Goal: Find specific page/section: Find specific page/section

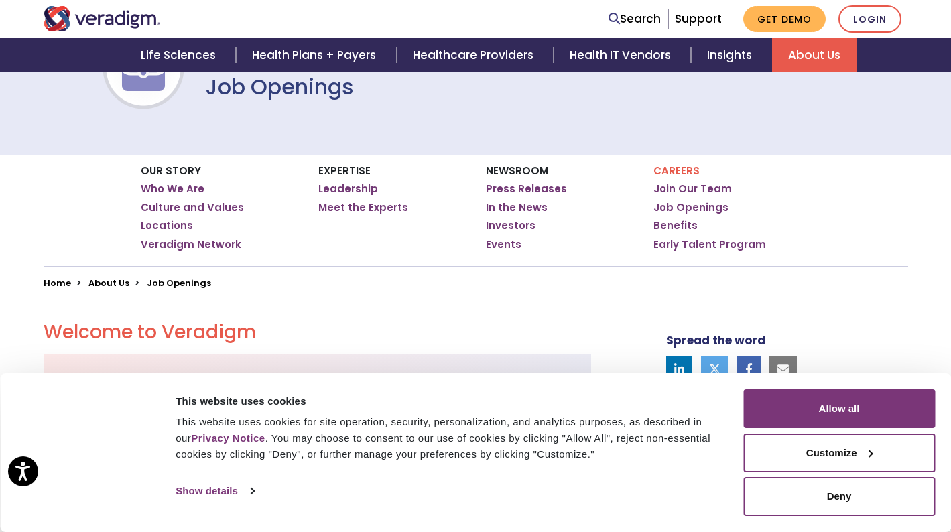
scroll to position [163, 0]
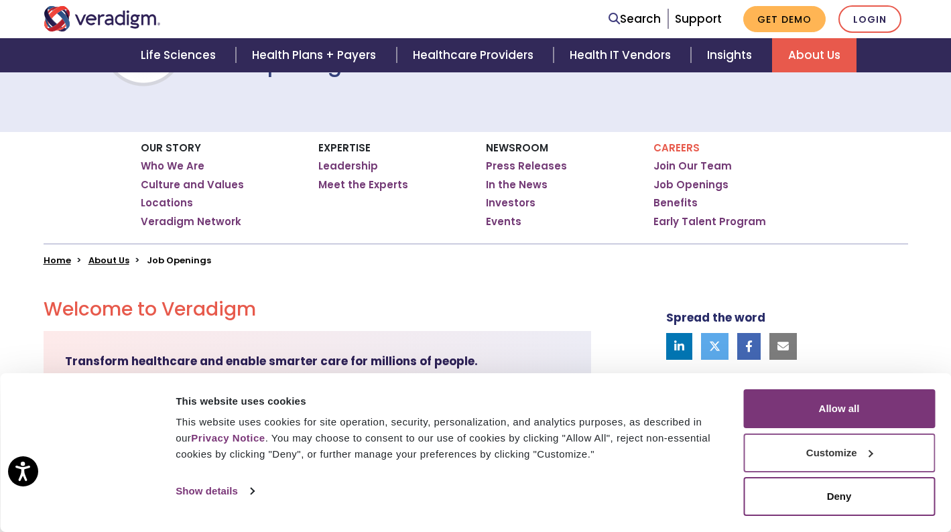
click at [812, 445] on button "Customize" at bounding box center [839, 453] width 192 height 39
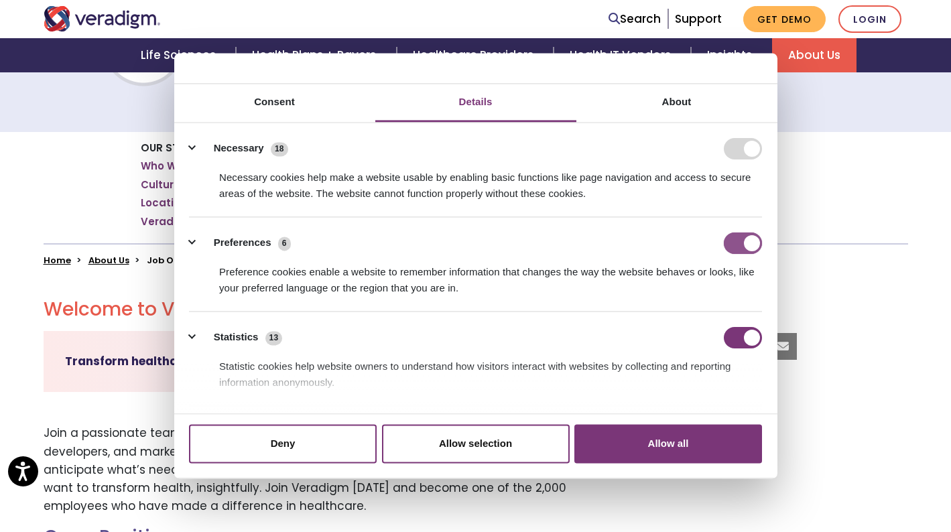
click at [737, 241] on input "Preferences" at bounding box center [743, 243] width 38 height 21
checkbox input "false"
click at [731, 339] on input "Statistics" at bounding box center [743, 337] width 38 height 21
click at [751, 336] on input "Statistics" at bounding box center [743, 337] width 38 height 21
checkbox input "true"
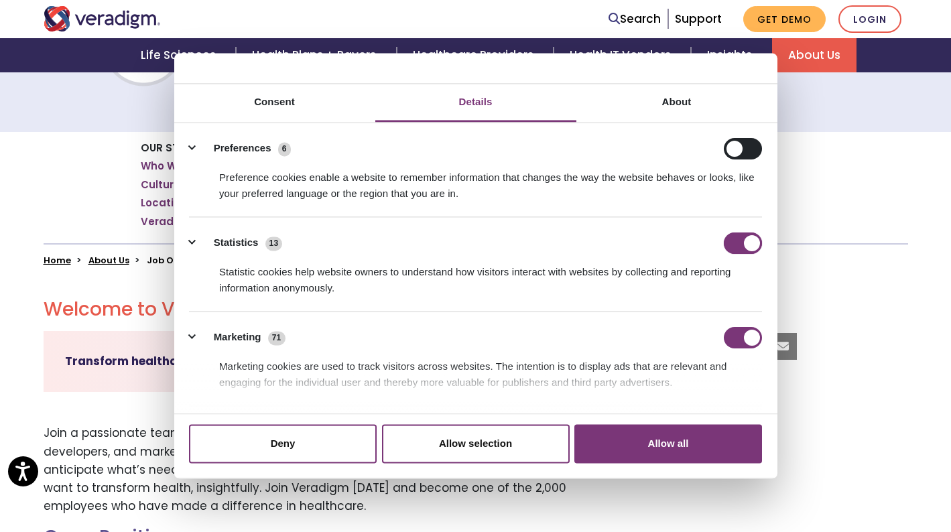
scroll to position [93, 0]
click at [731, 334] on input "Marketing" at bounding box center [743, 338] width 38 height 21
checkbox input "false"
click at [747, 147] on input "Preferences" at bounding box center [743, 149] width 38 height 21
checkbox input "true"
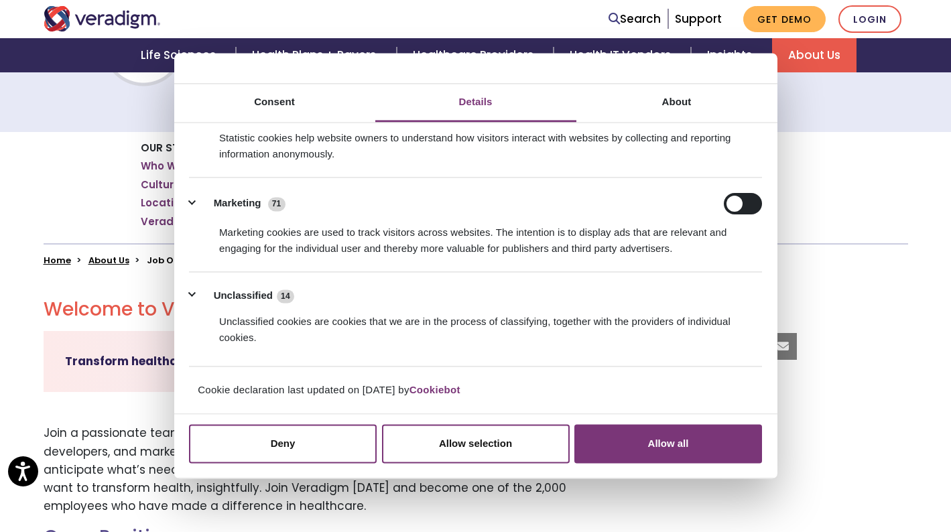
scroll to position [228, 0]
click at [534, 441] on button "Allow selection" at bounding box center [476, 443] width 188 height 39
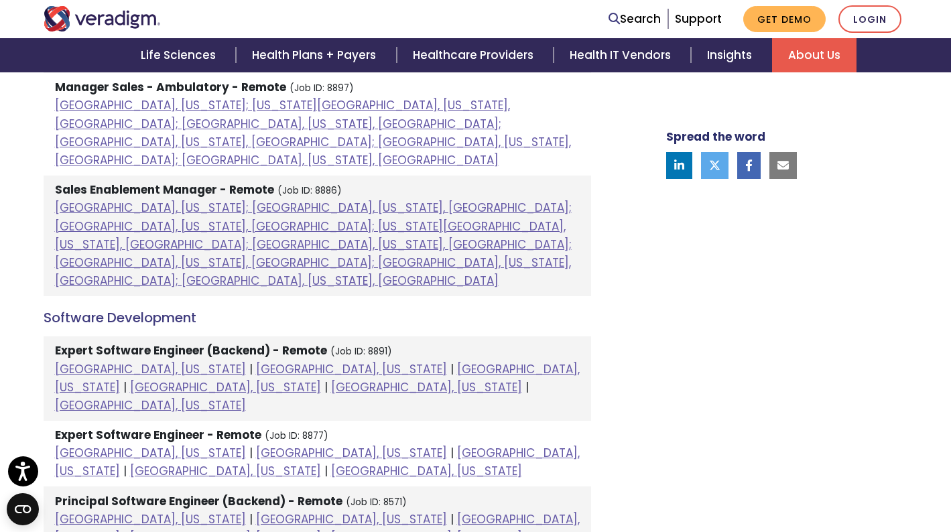
scroll to position [1469, 0]
